Goal: Register for event/course

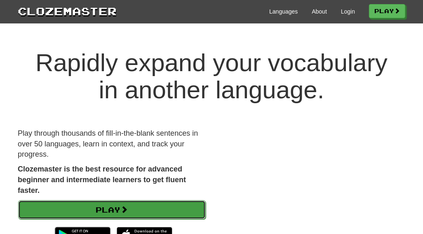
click at [148, 207] on link "Play" at bounding box center [112, 210] width 188 height 19
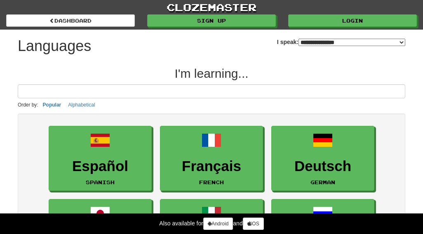
select select "*******"
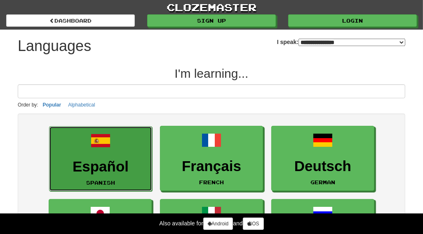
click at [131, 162] on h3 "Español" at bounding box center [101, 167] width 94 height 16
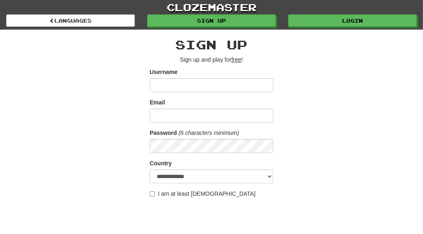
scroll to position [247, 0]
